Goal: Transaction & Acquisition: Purchase product/service

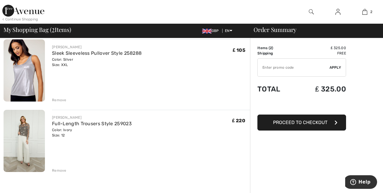
scroll to position [75, 0]
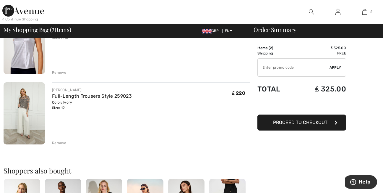
click at [25, 111] on img at bounding box center [24, 113] width 41 height 62
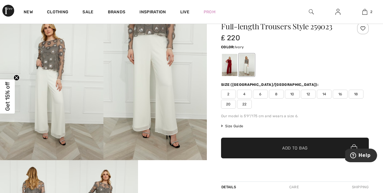
scroll to position [23, 0]
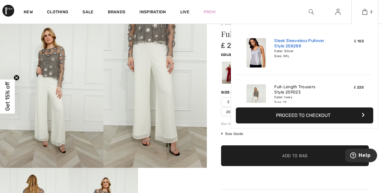
click at [289, 49] on link "Sleek Sleeveless Pullover Style 258288" at bounding box center [304, 43] width 58 height 11
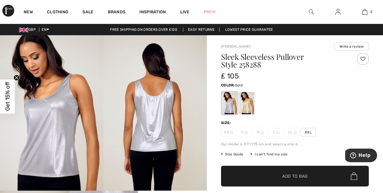
click at [249, 104] on div at bounding box center [246, 103] width 15 height 22
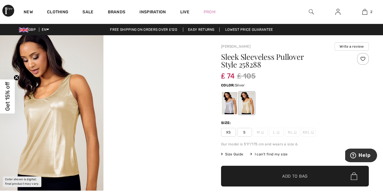
click at [231, 104] on div at bounding box center [229, 103] width 15 height 22
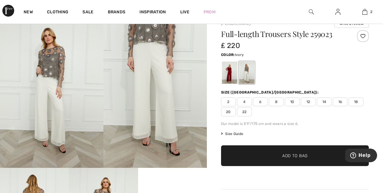
scroll to position [23, 0]
